Goal: Navigation & Orientation: Find specific page/section

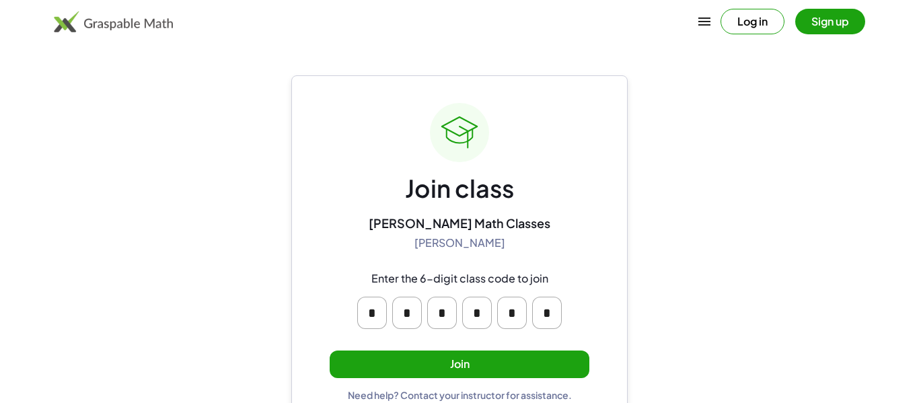
scroll to position [26, 0]
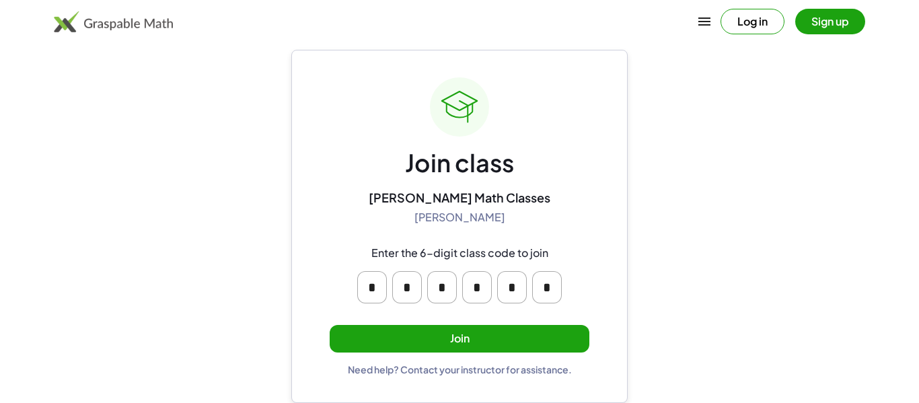
click at [507, 332] on button "Join" at bounding box center [460, 339] width 260 height 28
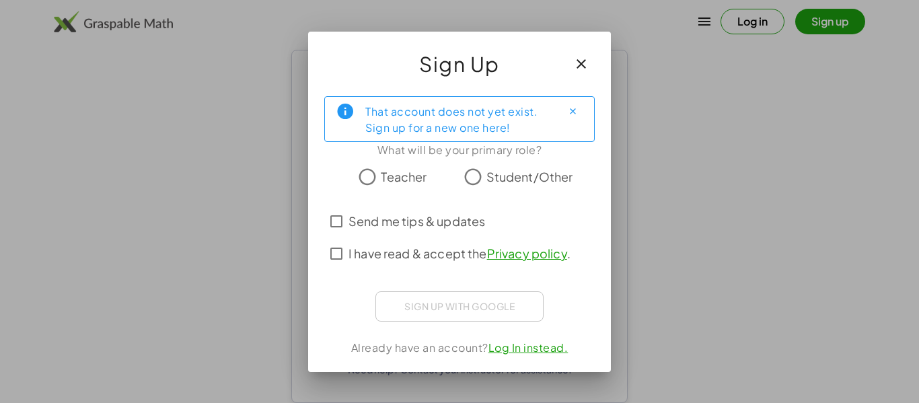
click at [348, 247] on span "I have read & accept the Privacy policy ." at bounding box center [459, 253] width 222 height 18
click at [463, 307] on div "Sign up with Google Sign in with Google Sign in with Google. Opens in new tab" at bounding box center [459, 306] width 168 height 30
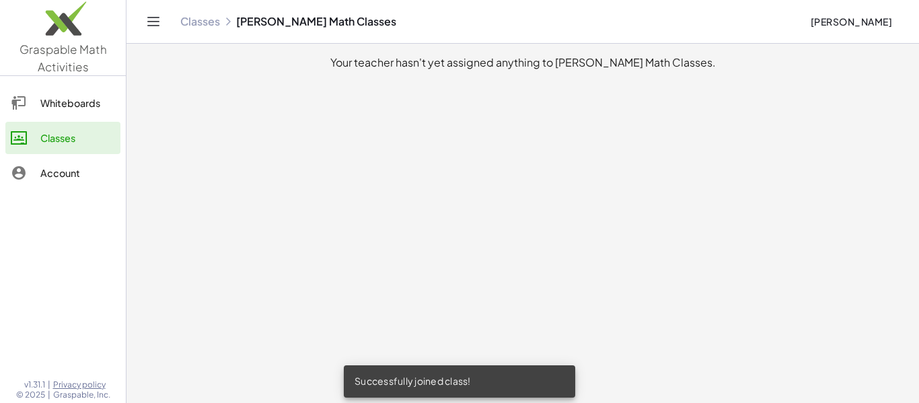
click at [88, 99] on div "Whiteboards" at bounding box center [77, 103] width 75 height 16
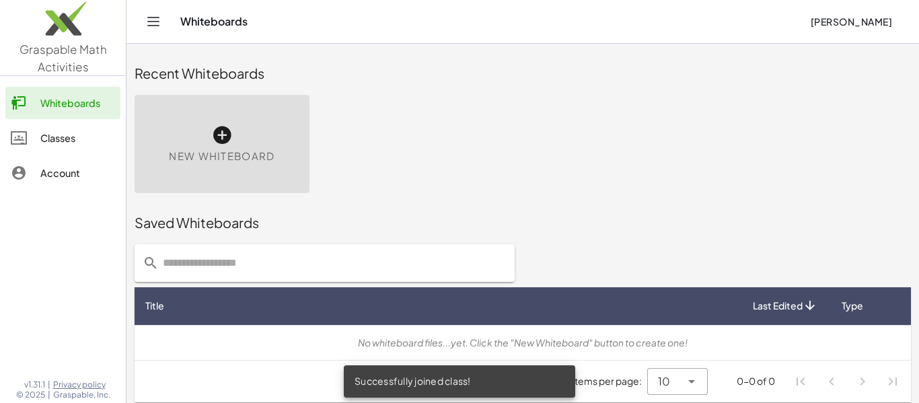
click at [77, 169] on div "Account" at bounding box center [77, 173] width 75 height 16
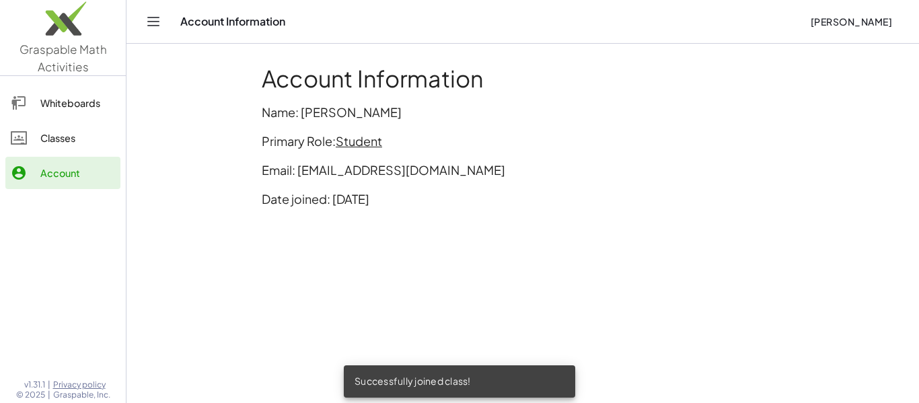
click at [81, 147] on link "Classes" at bounding box center [62, 138] width 115 height 32
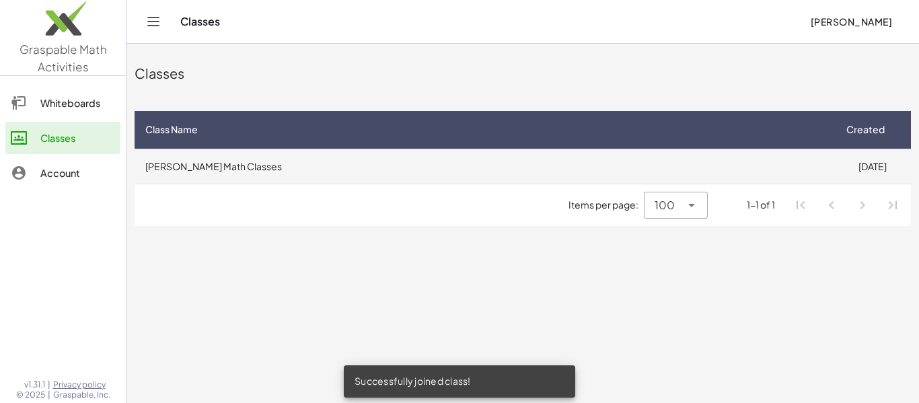
click at [268, 161] on td "[PERSON_NAME] Math Classes" at bounding box center [484, 166] width 699 height 35
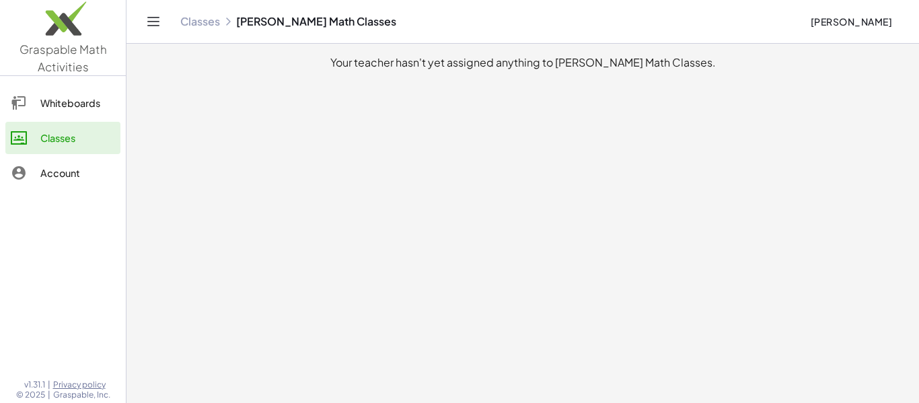
click at [213, 20] on link "Classes" at bounding box center [200, 21] width 40 height 13
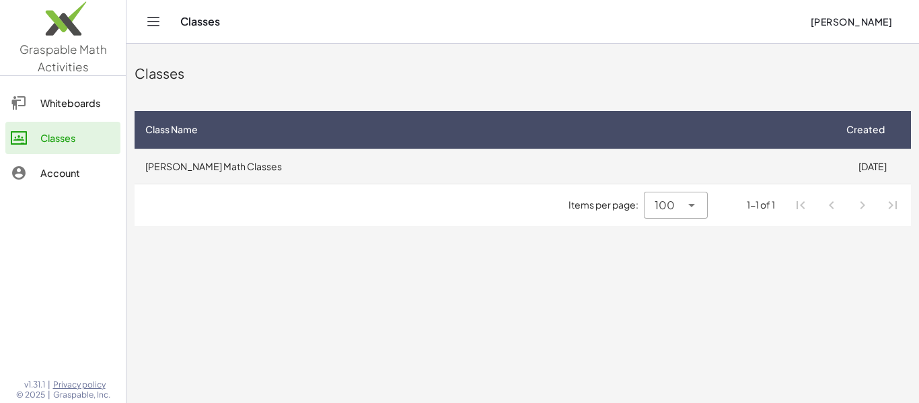
click at [741, 176] on td "[PERSON_NAME] Math Classes" at bounding box center [484, 166] width 699 height 35
